Goal: Information Seeking & Learning: Learn about a topic

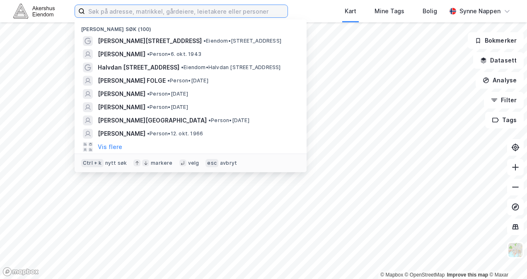
click at [173, 14] on input at bounding box center [186, 11] width 203 height 12
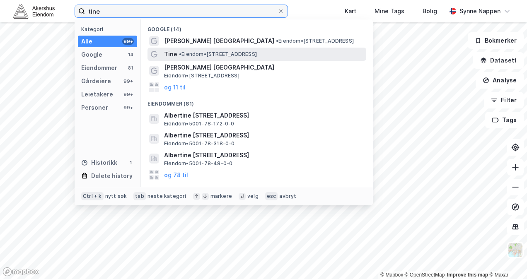
type input "tine"
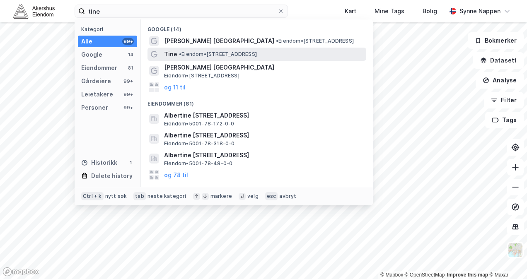
click at [244, 59] on div "Tine • Eiendom • [STREET_ADDRESS]" at bounding box center [257, 54] width 219 height 13
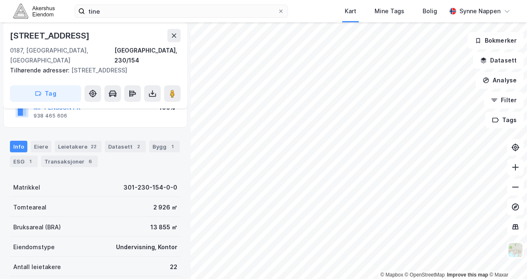
scroll to position [65, 0]
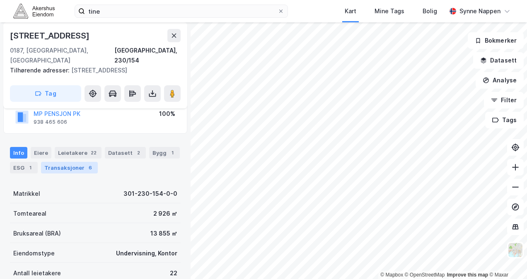
click at [76, 162] on div "Transaksjoner 6" at bounding box center [69, 168] width 57 height 12
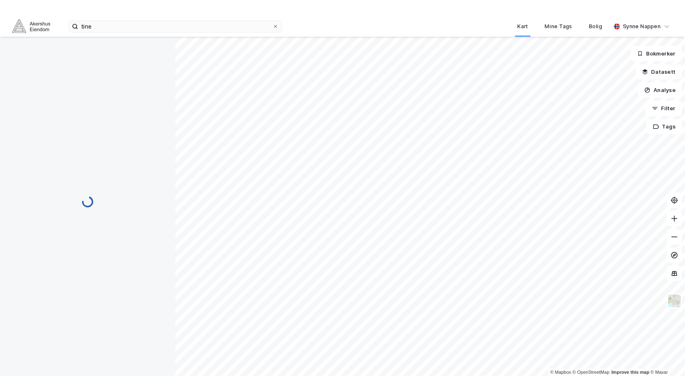
scroll to position [59, 0]
